Goal: Navigation & Orientation: Find specific page/section

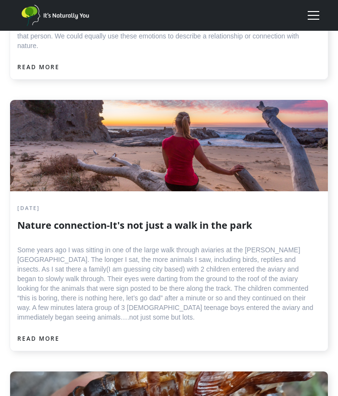
scroll to position [3048, 0]
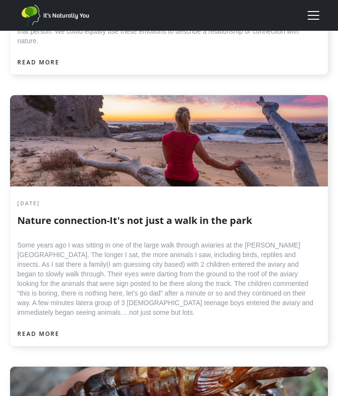
click at [312, 14] on div "menu" at bounding box center [313, 15] width 23 height 23
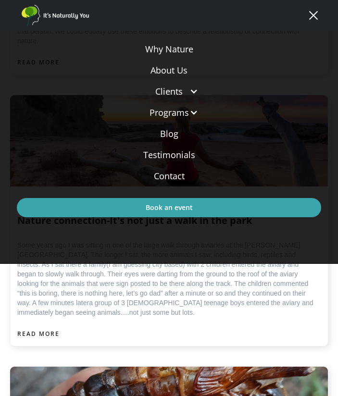
click at [178, 69] on link "About Us" at bounding box center [169, 70] width 305 height 21
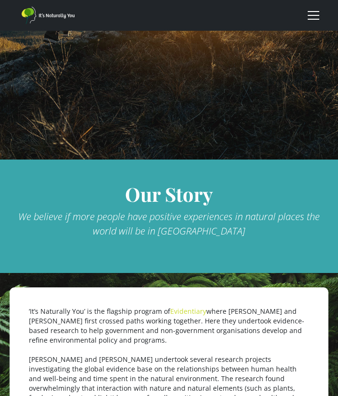
scroll to position [192, 0]
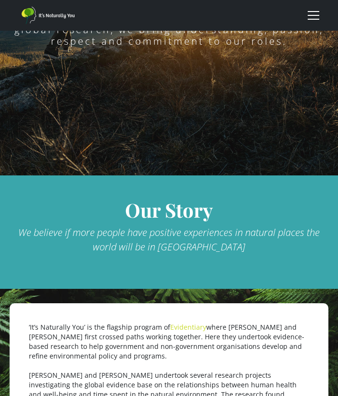
click at [310, 19] on div "menu" at bounding box center [314, 19] width 12 height 1
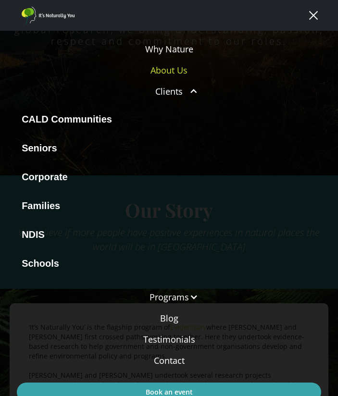
click at [36, 232] on div "NDIS" at bounding box center [33, 235] width 23 height 12
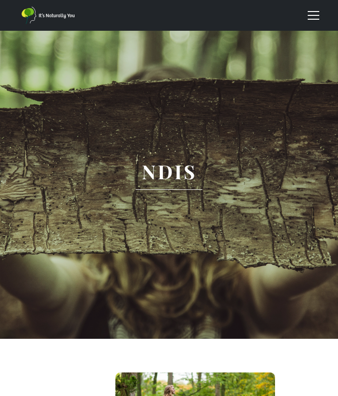
scroll to position [25, 0]
